Goal: Task Accomplishment & Management: Use online tool/utility

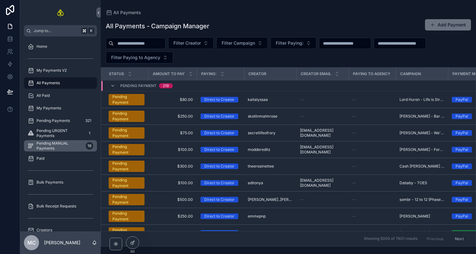
click at [68, 149] on span "Pending MANUAL Payments" at bounding box center [60, 146] width 47 height 10
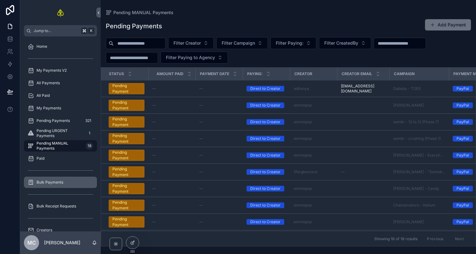
click at [60, 181] on span "Bulk Payments" at bounding box center [50, 182] width 27 height 5
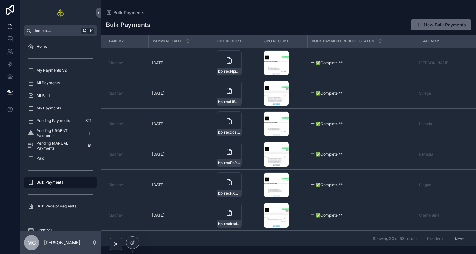
click at [439, 25] on button "New Bulk Payments" at bounding box center [441, 24] width 60 height 11
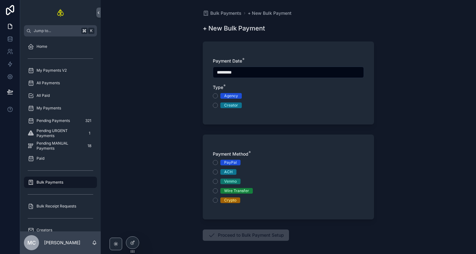
click at [238, 95] on span "Agency" at bounding box center [230, 96] width 21 height 6
click at [218, 95] on button "Agency" at bounding box center [215, 96] width 5 height 5
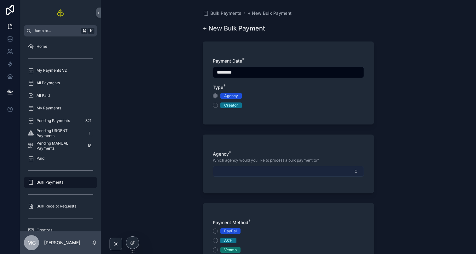
click at [250, 171] on button "Select Button" at bounding box center [288, 171] width 151 height 11
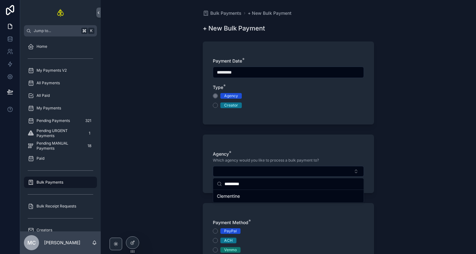
type input "*********"
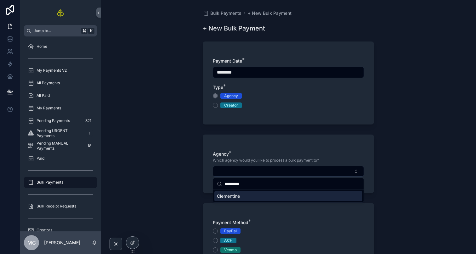
click at [249, 198] on div "Clementine" at bounding box center [288, 196] width 148 height 10
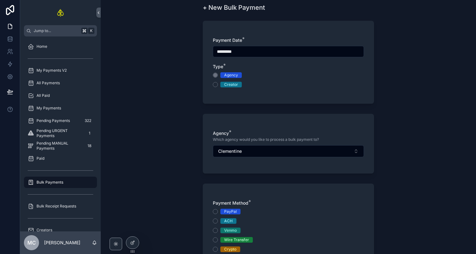
scroll to position [49, 0]
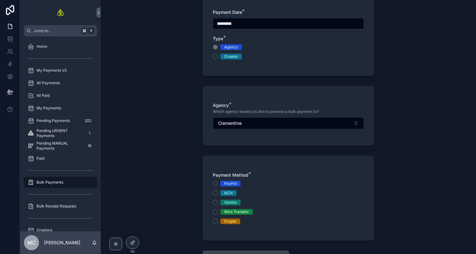
click at [234, 210] on div "Wire Transfer" at bounding box center [236, 212] width 25 height 6
click at [218, 210] on button "Wire Transfer" at bounding box center [215, 212] width 5 height 5
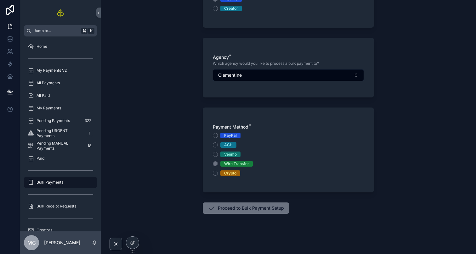
click at [234, 210] on button "Proceed to Bulk Payment Setup" at bounding box center [246, 208] width 86 height 11
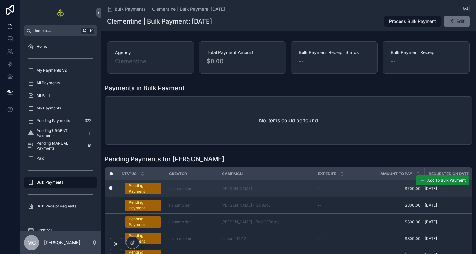
scroll to position [68, 0]
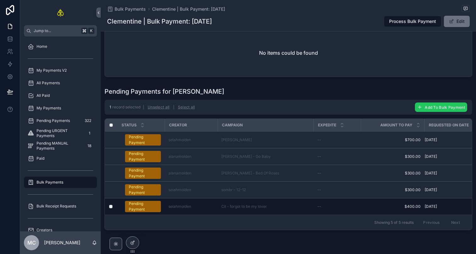
click at [434, 109] on span "Add To Bulk Payment" at bounding box center [445, 107] width 40 height 5
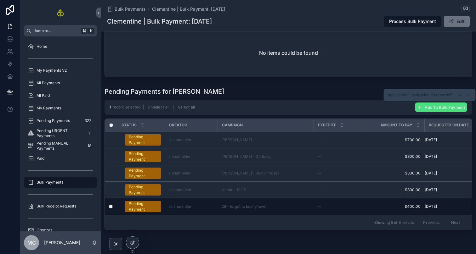
click at [459, 97] on icon "scrollable content" at bounding box center [460, 95] width 5 height 5
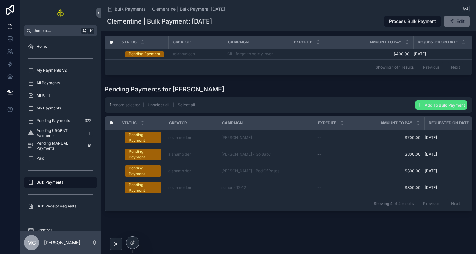
scroll to position [61, 0]
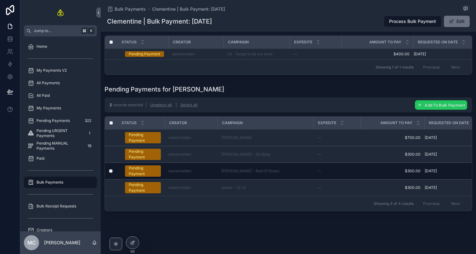
click at [427, 105] on span "Add To Bulk Payment" at bounding box center [445, 105] width 40 height 5
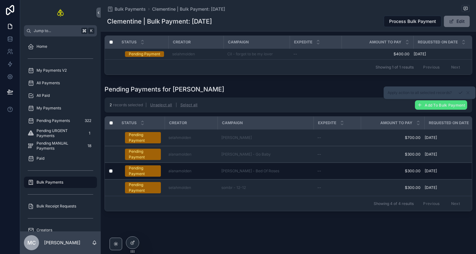
click at [462, 94] on icon "scrollable content" at bounding box center [460, 92] width 5 height 5
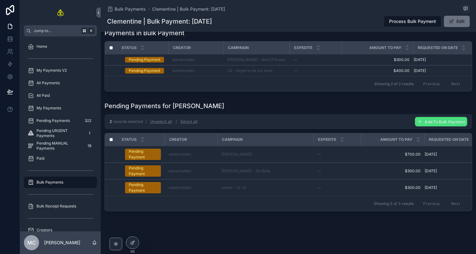
scroll to position [55, 0]
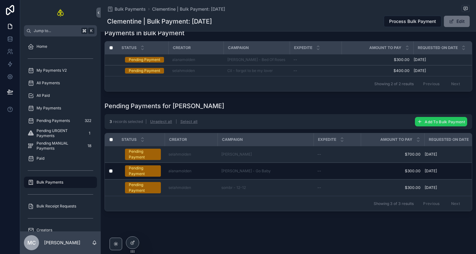
click at [425, 121] on span "Add To Bulk Payment" at bounding box center [445, 122] width 40 height 5
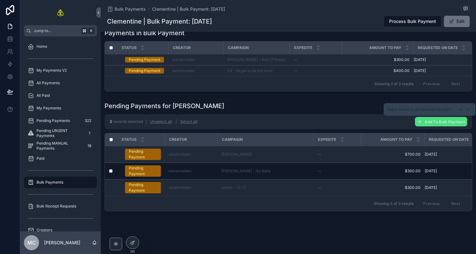
click at [461, 112] on icon "scrollable content" at bounding box center [460, 109] width 5 height 5
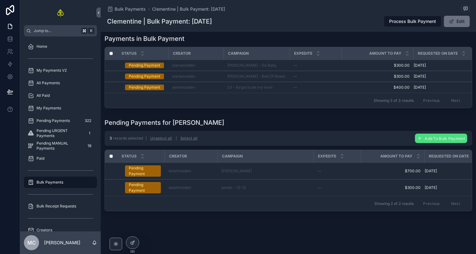
scroll to position [0, 0]
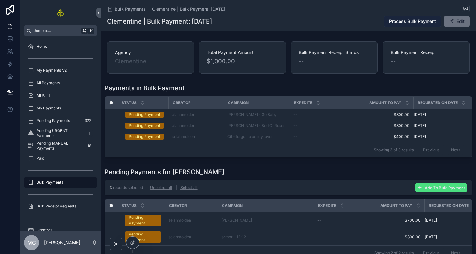
click at [394, 20] on span "Process Bulk Payment" at bounding box center [412, 21] width 47 height 6
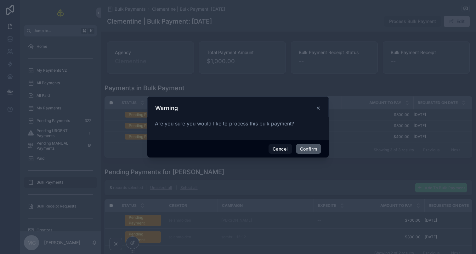
click at [310, 146] on button "Confirm" at bounding box center [308, 149] width 25 height 10
